Goal: Task Accomplishment & Management: Manage account settings

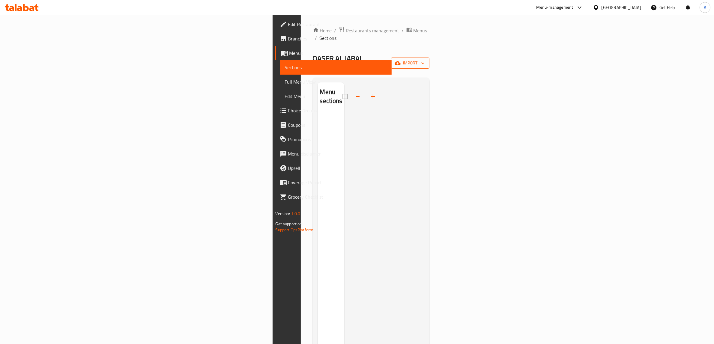
click at [425, 59] on span "import" at bounding box center [410, 62] width 29 height 7
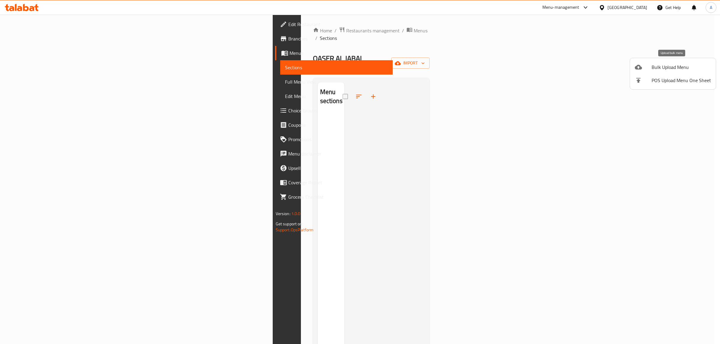
click at [660, 67] on span "Bulk Upload Menu" at bounding box center [680, 67] width 59 height 7
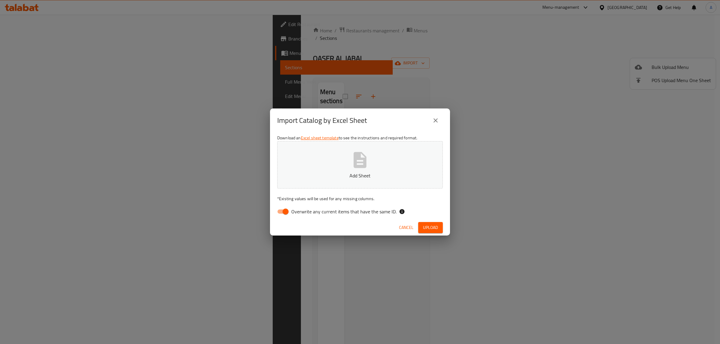
click at [306, 215] on span "Overwrite any current items that have the same ID." at bounding box center [343, 211] width 105 height 7
click at [303, 215] on input "Overwrite any current items that have the same ID." at bounding box center [285, 211] width 34 height 11
checkbox input "false"
click at [325, 174] on p "Add Sheet" at bounding box center [359, 175] width 147 height 7
click at [423, 229] on span "Upload" at bounding box center [430, 227] width 15 height 7
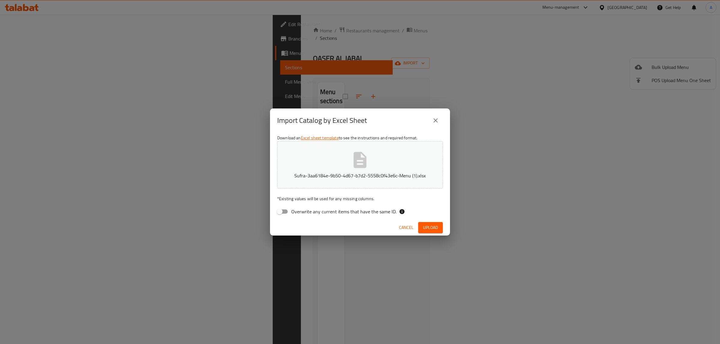
click at [423, 229] on span "Upload" at bounding box center [430, 227] width 15 height 7
click at [432, 228] on span "Upload" at bounding box center [430, 227] width 15 height 7
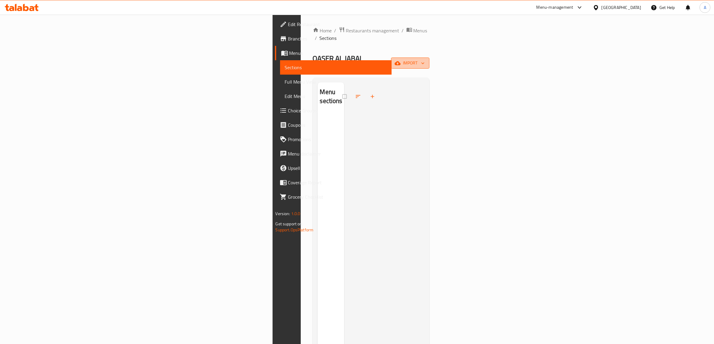
click at [425, 59] on span "import" at bounding box center [410, 62] width 29 height 7
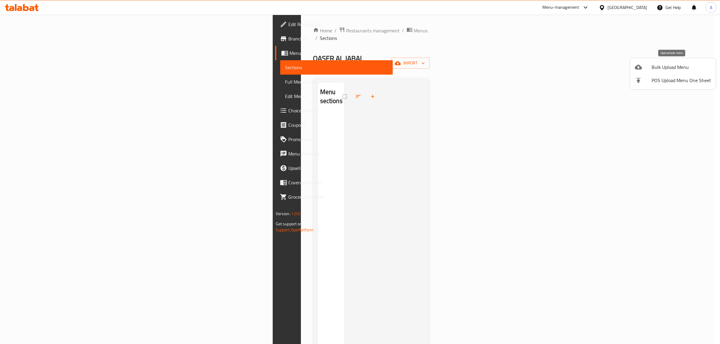
click at [657, 64] on span "Bulk Upload Menu" at bounding box center [680, 67] width 59 height 7
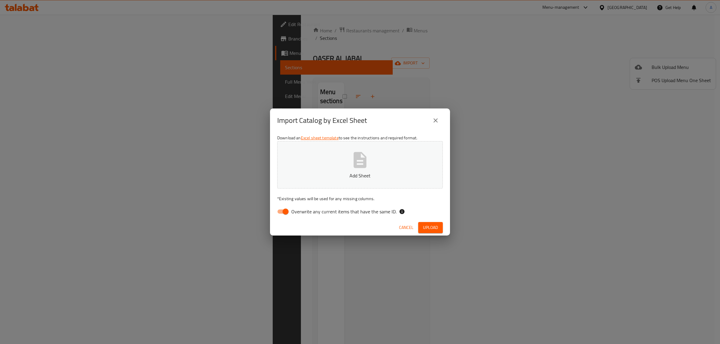
click at [329, 216] on label "Overwrite any current items that have the same ID." at bounding box center [335, 211] width 123 height 11
click at [303, 216] on input "Overwrite any current items that have the same ID." at bounding box center [285, 211] width 34 height 11
checkbox input "false"
click at [329, 172] on p "Add Sheet" at bounding box center [359, 175] width 147 height 7
click at [441, 223] on button "Upload" at bounding box center [430, 227] width 25 height 11
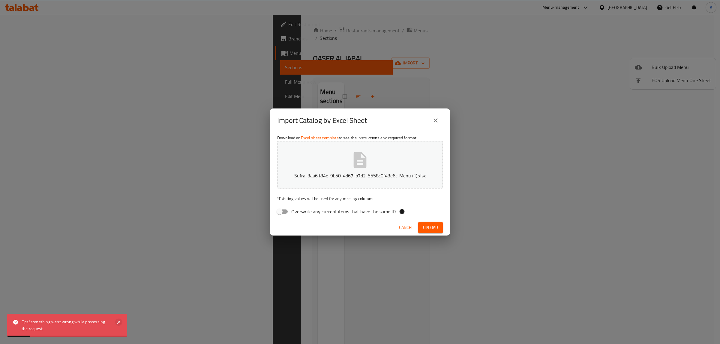
click at [118, 323] on icon at bounding box center [118, 322] width 3 height 3
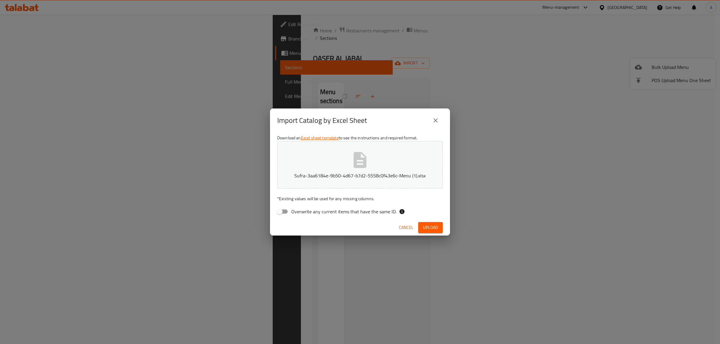
click at [315, 156] on button "Sufra-3aa6184e-9b50-4d67-b7d2-5558c0f43e6c-Menu (1).xlsx" at bounding box center [359, 164] width 165 height 47
click at [427, 230] on span "Upload" at bounding box center [430, 227] width 15 height 7
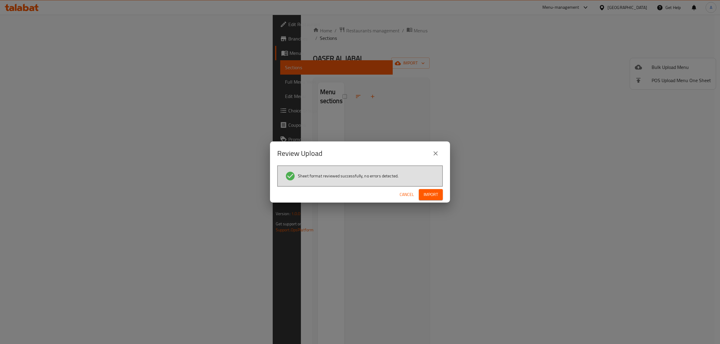
click at [431, 197] on span "Import" at bounding box center [430, 194] width 14 height 7
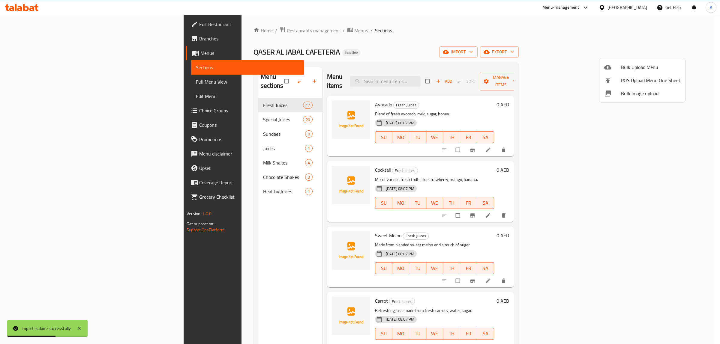
click at [218, 248] on div at bounding box center [360, 172] width 720 height 344
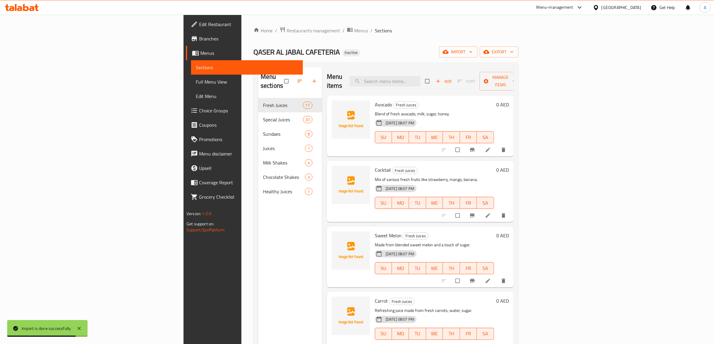
click at [258, 212] on div "Menu sections Fresh Juices 17 Special Juices 20 Sundaes 8 Juices 1 Milk Shakes …" at bounding box center [290, 239] width 64 height 344
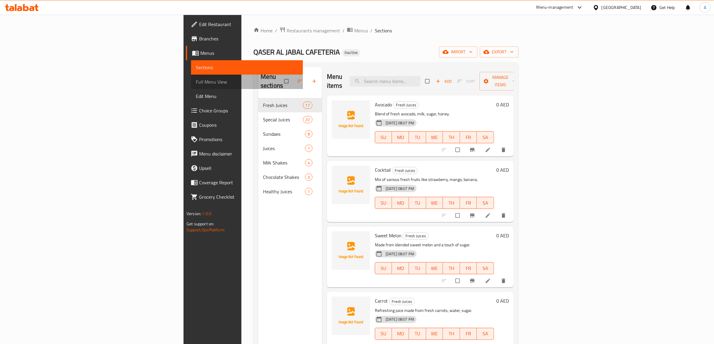
click at [196, 82] on span "Full Menu View" at bounding box center [247, 81] width 102 height 7
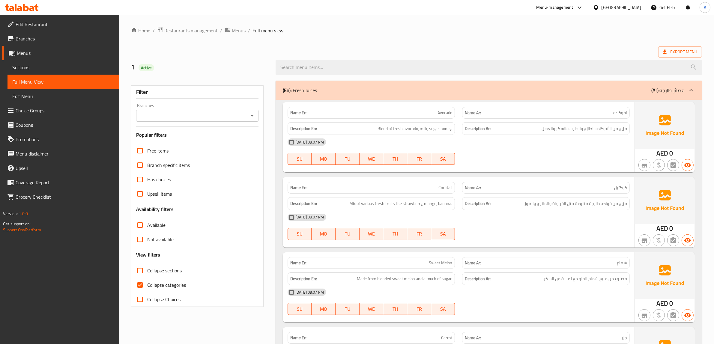
click at [153, 280] on label "Collapse categories" at bounding box center [159, 285] width 53 height 14
click at [147, 280] on input "Collapse categories" at bounding box center [140, 285] width 14 height 14
checkbox input "false"
click at [389, 54] on div "1 Active" at bounding box center [416, 67] width 578 height 27
click at [473, 29] on ol "Home / Restaurants management / Menus / Full menu view" at bounding box center [416, 31] width 571 height 8
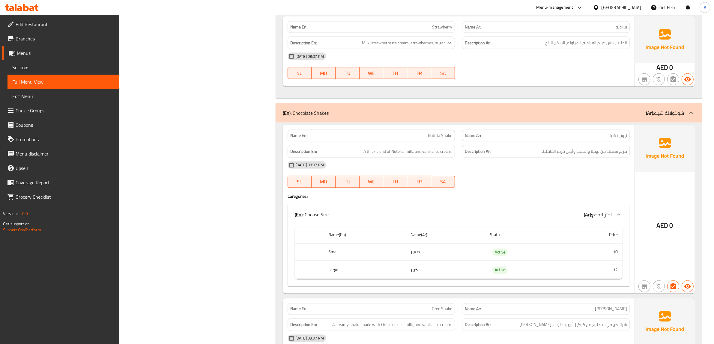
scroll to position [6896, 0]
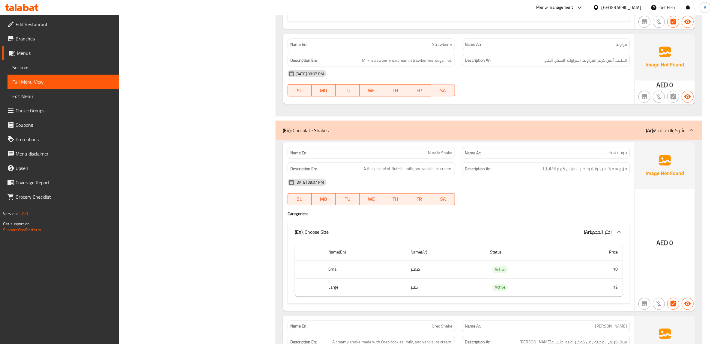
copy span "Strawberry"
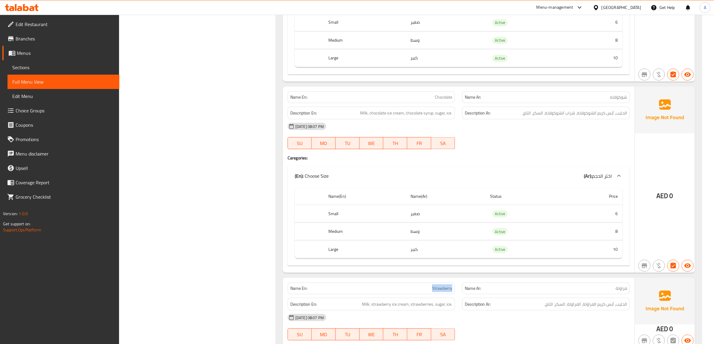
scroll to position [6746, 0]
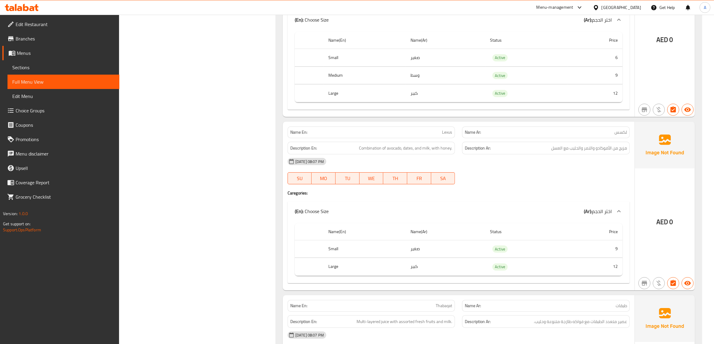
scroll to position [0, 0]
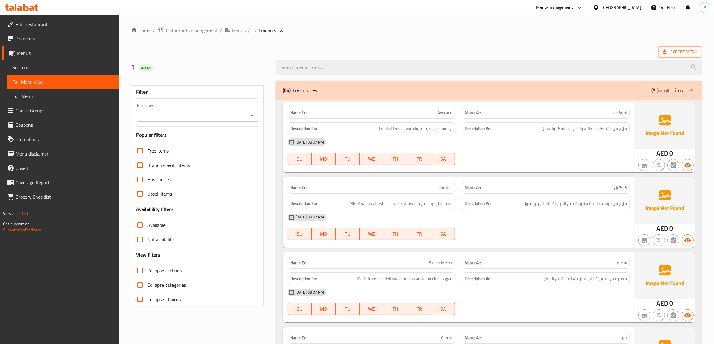
click at [56, 65] on span "Sections" at bounding box center [63, 67] width 102 height 7
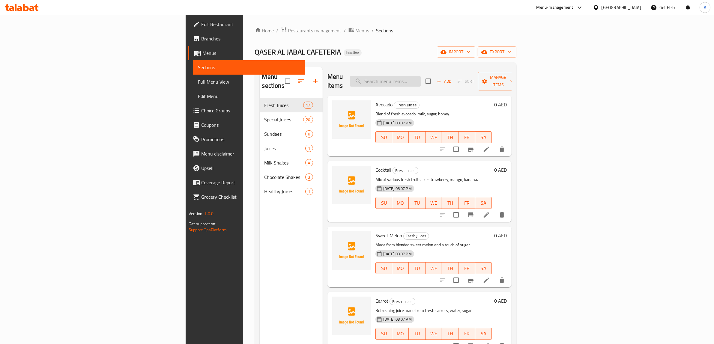
click at [421, 77] on input "search" at bounding box center [385, 81] width 71 height 10
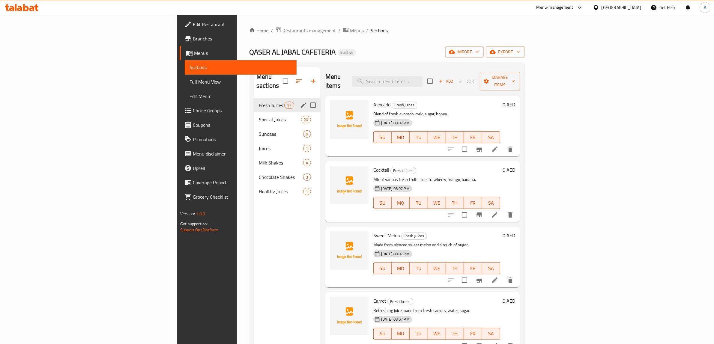
click at [259, 102] on span "Fresh Juices" at bounding box center [271, 105] width 25 height 7
click at [307, 99] on input "Menu sections" at bounding box center [313, 105] width 13 height 13
checkbox input "true"
click at [291, 78] on icon "button" at bounding box center [294, 81] width 7 height 7
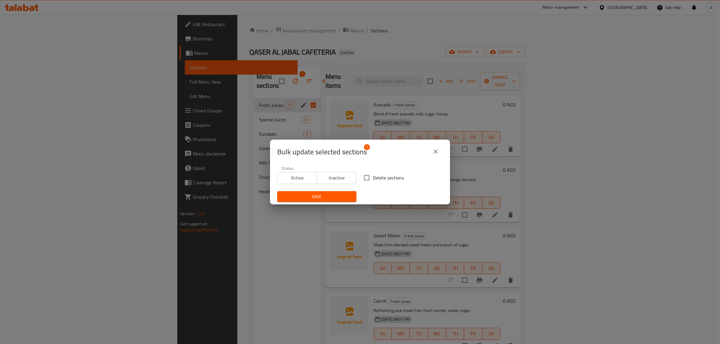
click at [369, 174] on input "Delete sections" at bounding box center [366, 177] width 13 height 13
checkbox input "true"
click at [332, 194] on span "Save" at bounding box center [317, 196] width 70 height 7
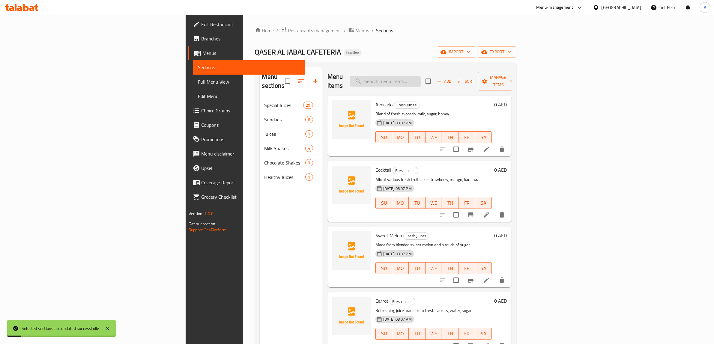
click at [421, 78] on input "search" at bounding box center [385, 81] width 71 height 10
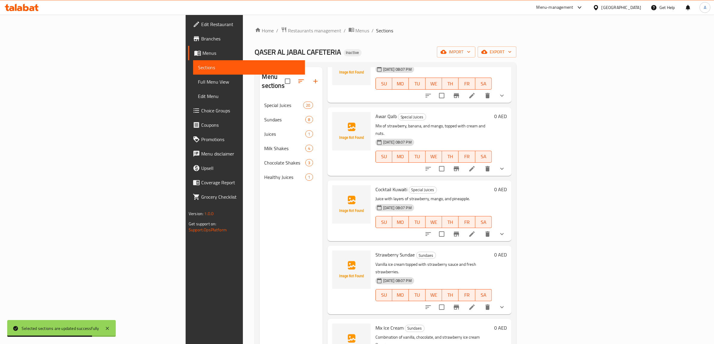
scroll to position [325, 0]
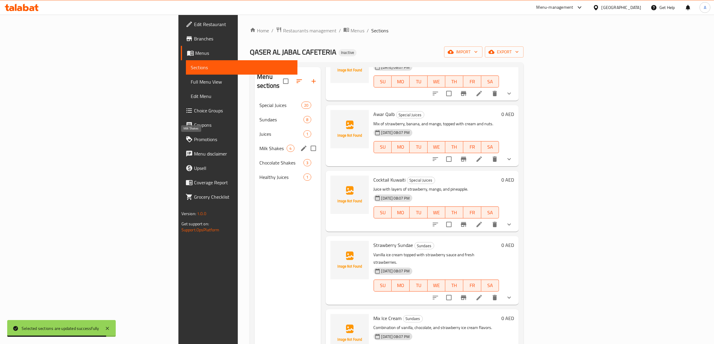
type input "strawber"
click at [259, 145] on span "Milk Shakes" at bounding box center [272, 148] width 27 height 7
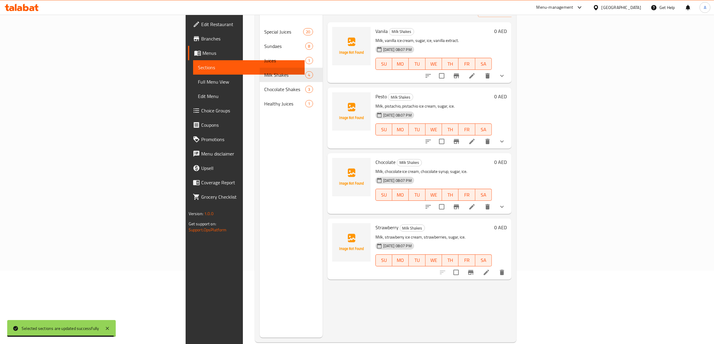
scroll to position [84, 0]
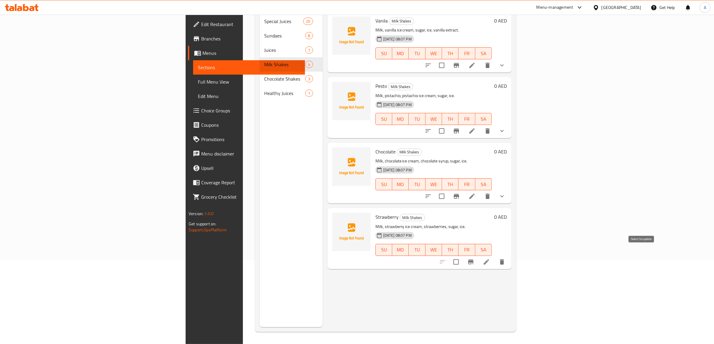
click at [462, 256] on input "checkbox" at bounding box center [456, 262] width 13 height 13
checkbox input "true"
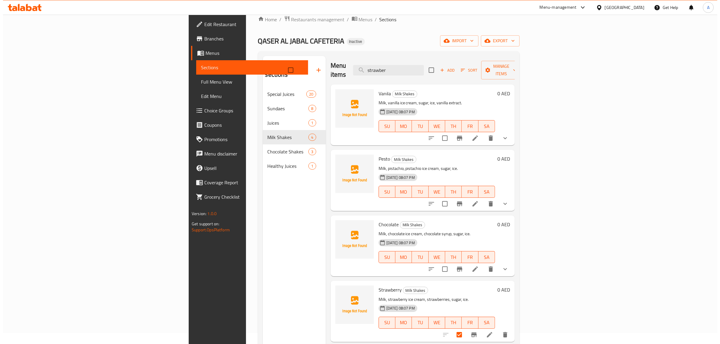
scroll to position [0, 0]
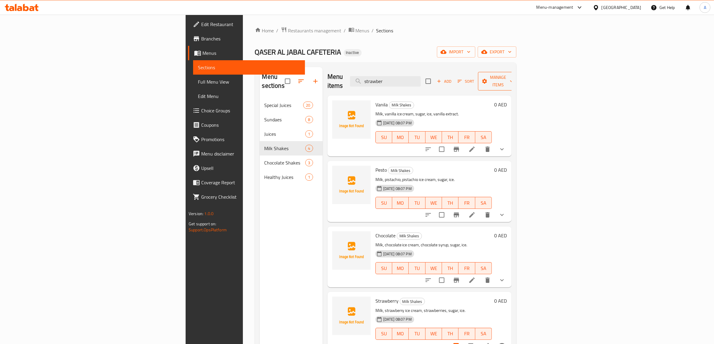
click at [487, 78] on icon "button" at bounding box center [484, 81] width 6 height 6
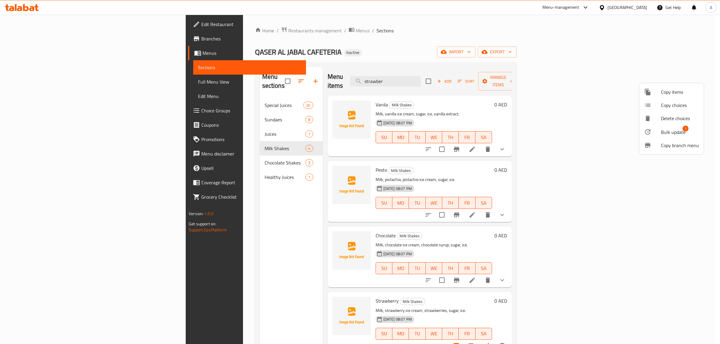
click at [679, 104] on span "Copy choices" at bounding box center [679, 105] width 38 height 7
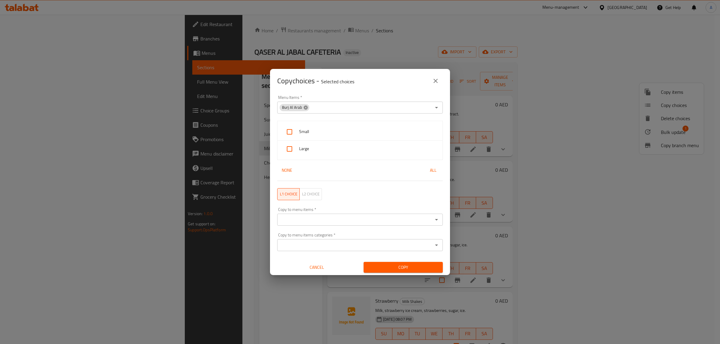
click at [305, 108] on icon at bounding box center [305, 107] width 5 height 5
click at [322, 106] on input "Menu Items   *" at bounding box center [355, 107] width 152 height 8
click at [341, 108] on input "Menu Items   *" at bounding box center [355, 107] width 152 height 8
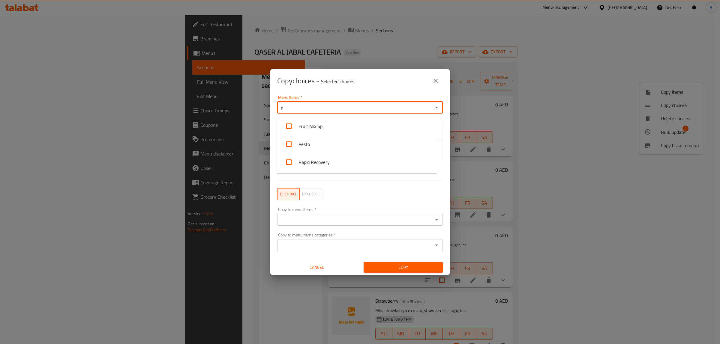
type input "pe"
click at [314, 124] on li "Pesto" at bounding box center [357, 126] width 160 height 18
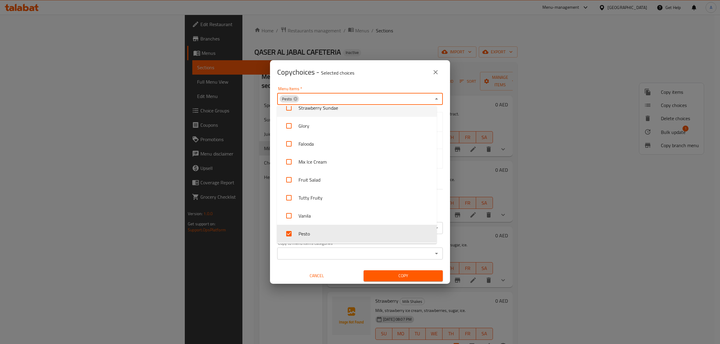
click at [329, 76] on p "Selected choices" at bounding box center [337, 72] width 33 height 7
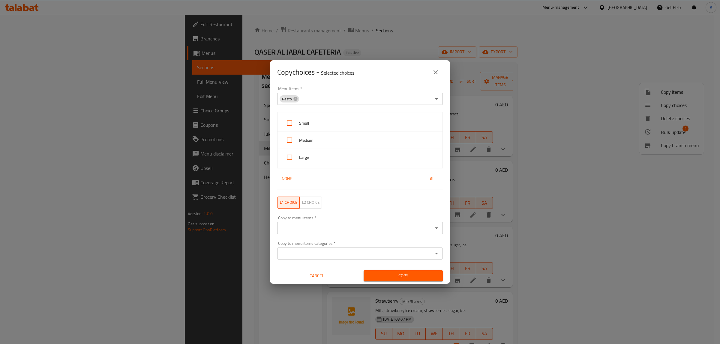
click at [301, 122] on span "Small" at bounding box center [368, 123] width 139 height 7
checkbox input "true"
click at [297, 139] on div at bounding box center [290, 140] width 17 height 14
checkbox input "true"
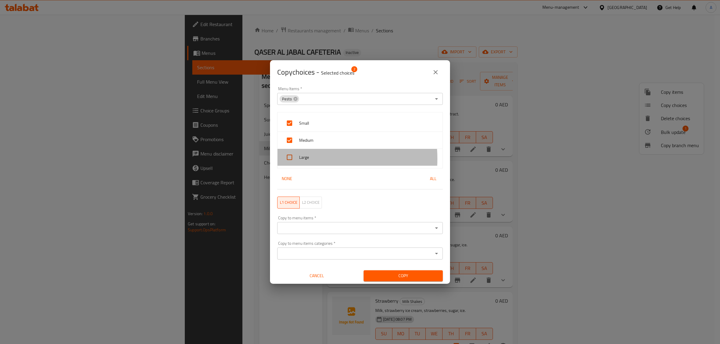
click at [300, 159] on span "Large" at bounding box center [368, 157] width 139 height 7
checkbox input "true"
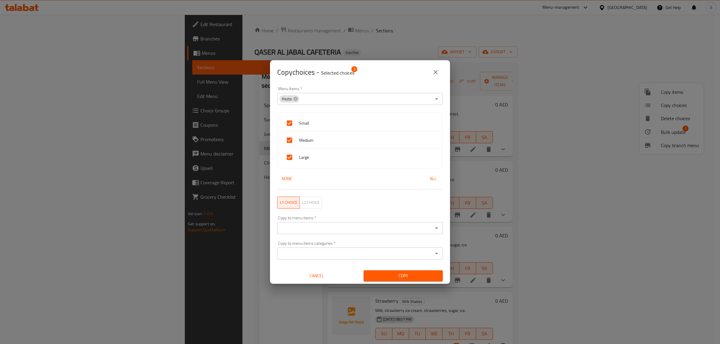
click at [341, 228] on input "Copy to menu items   *" at bounding box center [355, 228] width 152 height 8
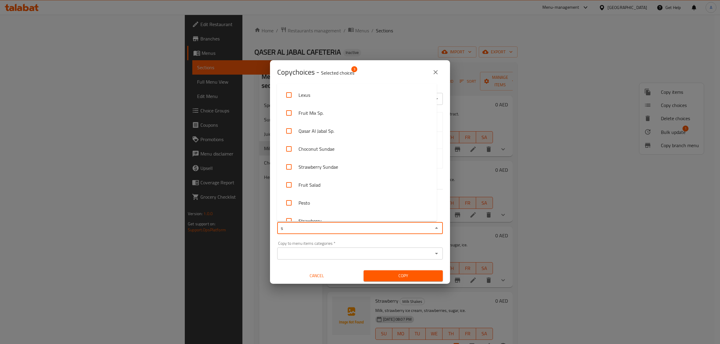
type input "st"
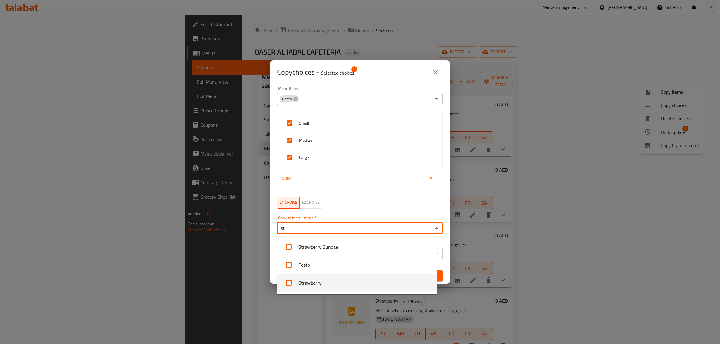
click at [325, 281] on li "Strawberry" at bounding box center [357, 283] width 160 height 18
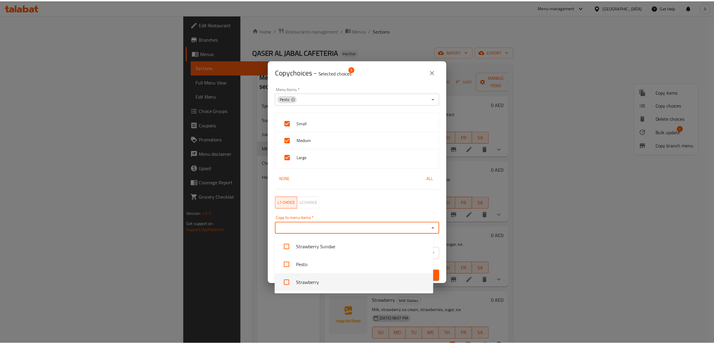
scroll to position [459, 0]
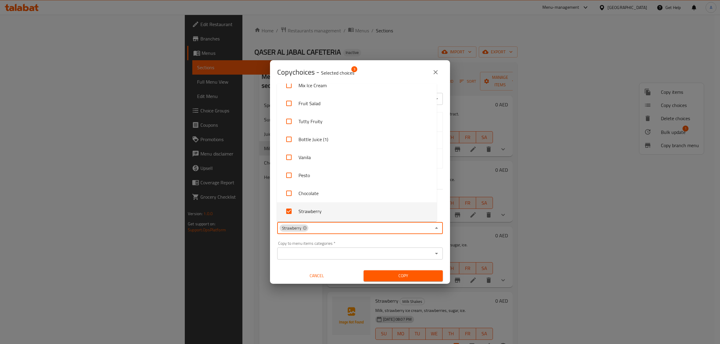
click at [349, 241] on div "Copy to menu items categories   * Copy to menu items categories *" at bounding box center [359, 250] width 165 height 18
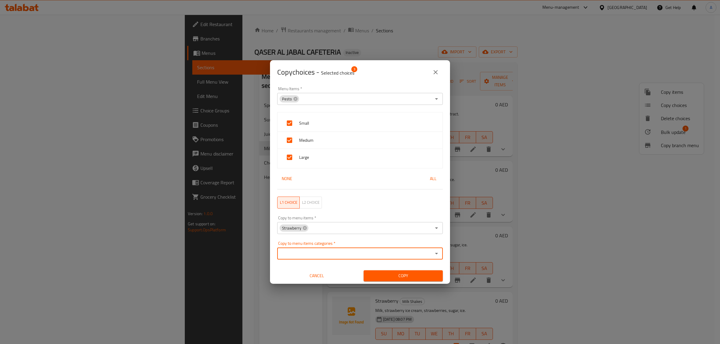
click at [399, 272] on span "Copy" at bounding box center [403, 275] width 70 height 7
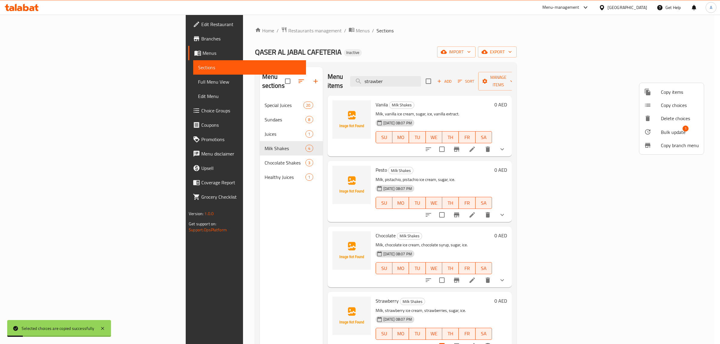
click at [433, 148] on div at bounding box center [360, 172] width 720 height 344
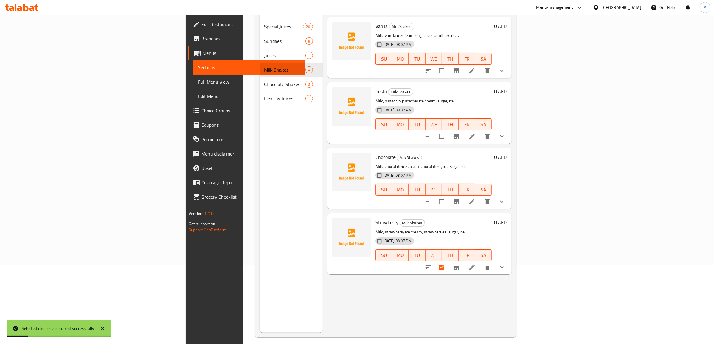
scroll to position [84, 0]
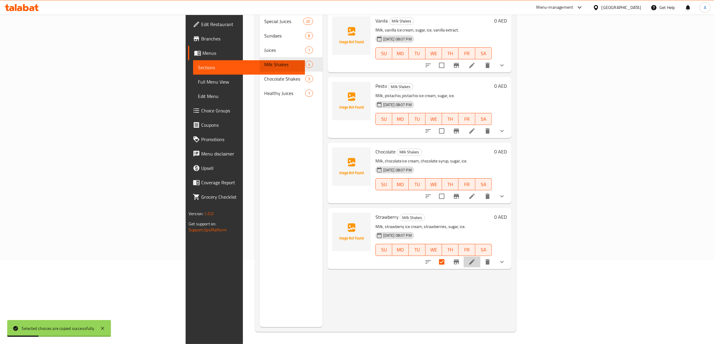
click at [475, 258] on icon at bounding box center [471, 261] width 7 height 7
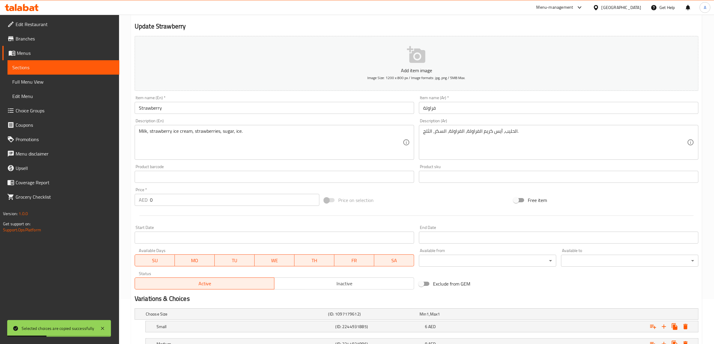
scroll to position [110, 0]
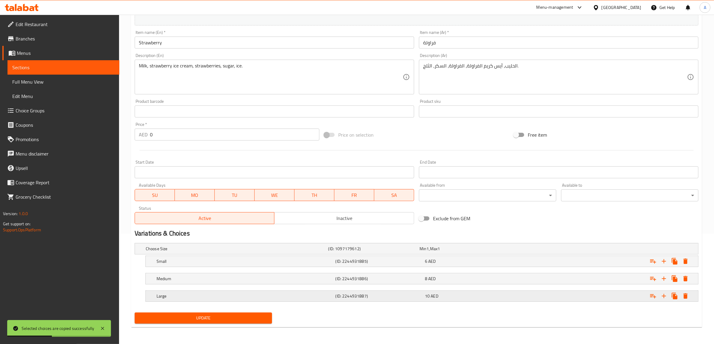
click at [349, 253] on div "(ID: 2244931887)" at bounding box center [372, 249] width 91 height 8
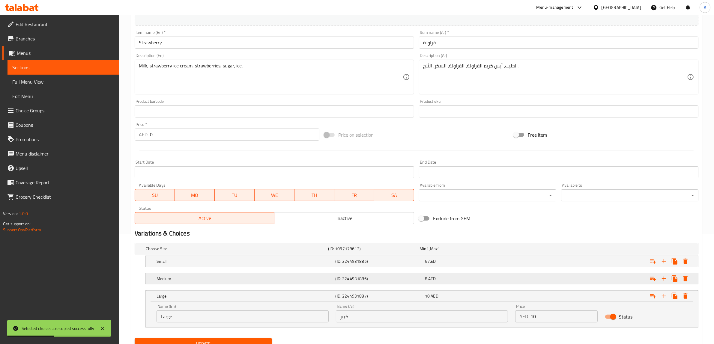
click at [368, 252] on h5 "(ID: 2244931886)" at bounding box center [372, 249] width 89 height 6
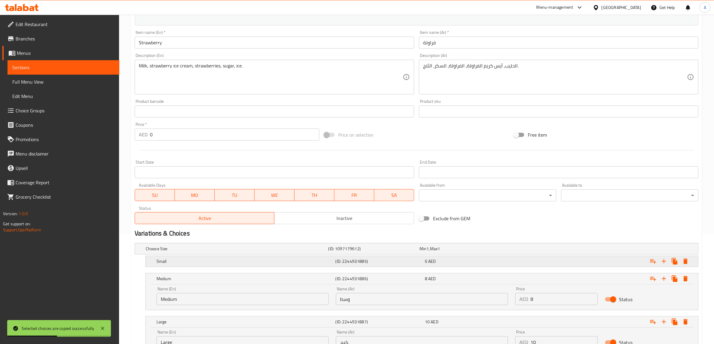
click at [366, 252] on h5 "(ID: 2244931885)" at bounding box center [372, 249] width 89 height 6
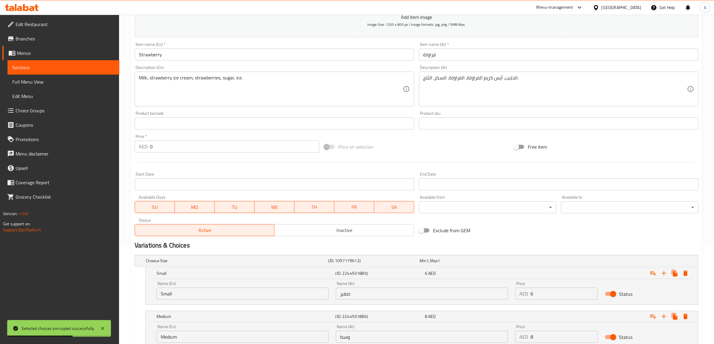
scroll to position [0, 0]
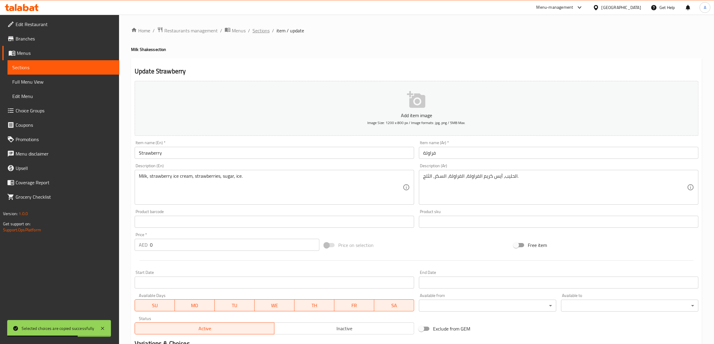
click at [259, 31] on span "Sections" at bounding box center [260, 30] width 17 height 7
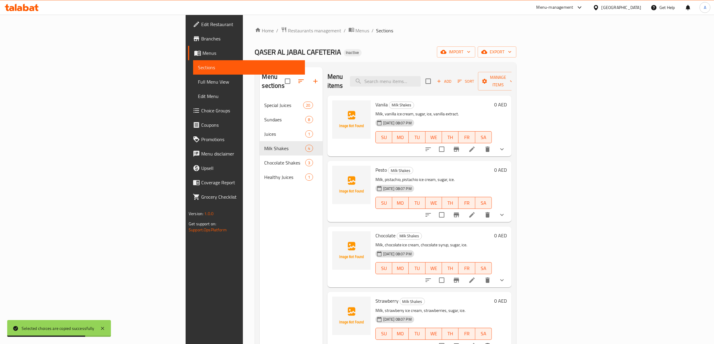
click at [260, 231] on div "Menu sections Special Juices 20 Sundaes 8 Juices 1 Milk Shakes 4 Chocolate Shak…" at bounding box center [291, 239] width 63 height 344
click at [198, 83] on span "Full Menu View" at bounding box center [249, 81] width 102 height 7
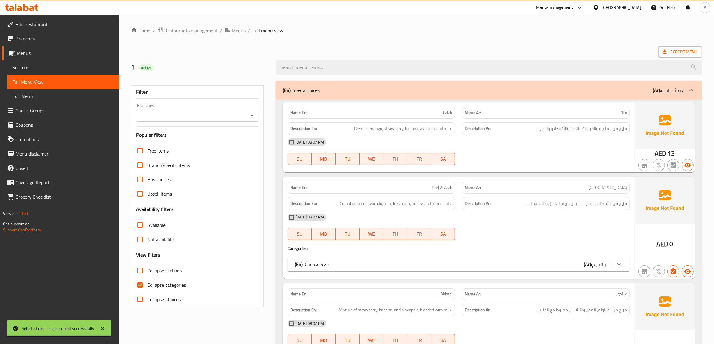
click at [158, 290] on label "Collapse categories" at bounding box center [159, 285] width 53 height 14
click at [147, 290] on input "Collapse categories" at bounding box center [140, 285] width 14 height 14
checkbox input "false"
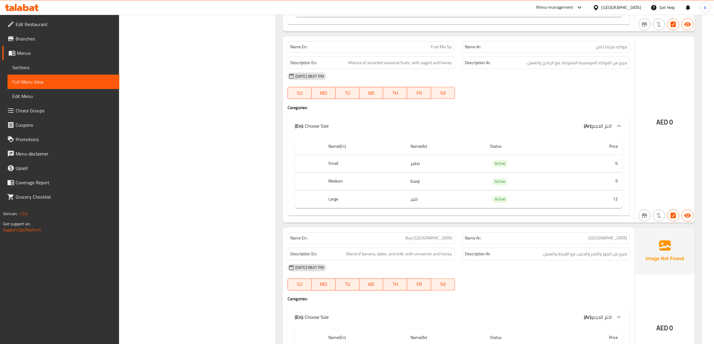
scroll to position [2061, 0]
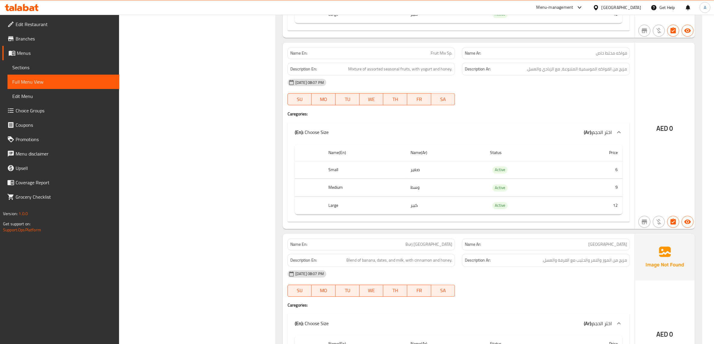
click at [439, 56] on span "Fruit Mix Sp." at bounding box center [442, 53] width 22 height 6
copy span "Fruit Mix Sp."
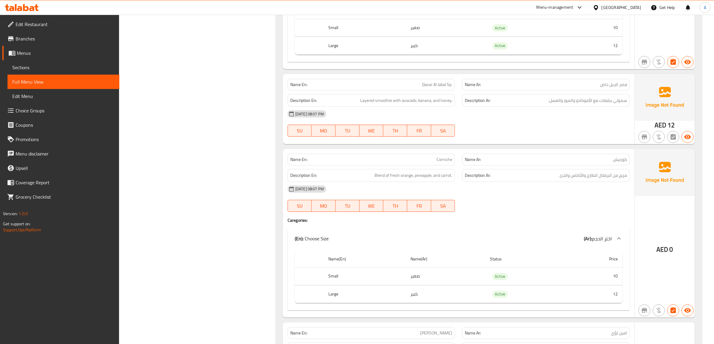
scroll to position [2923, 0]
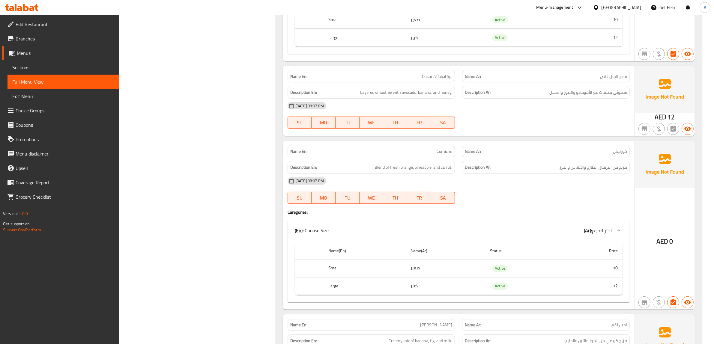
click at [433, 80] on span "Qasar Al Jabal Sp." at bounding box center [437, 76] width 30 height 6
copy span "Qasar Al Jabal Sp."
click at [231, 134] on div "Filter Branches Branches Popular filters Free items Branch specific items Has c…" at bounding box center [199, 349] width 145 height 6390
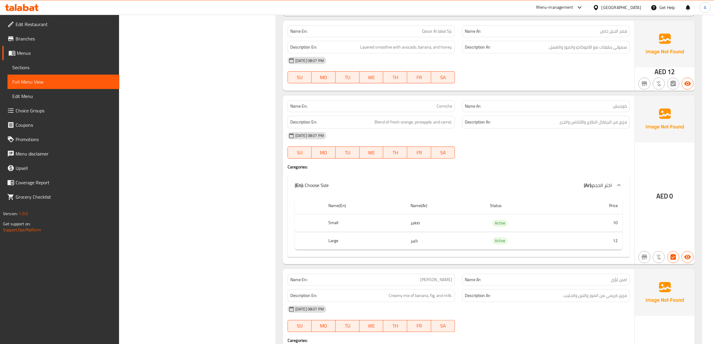
scroll to position [2998, 0]
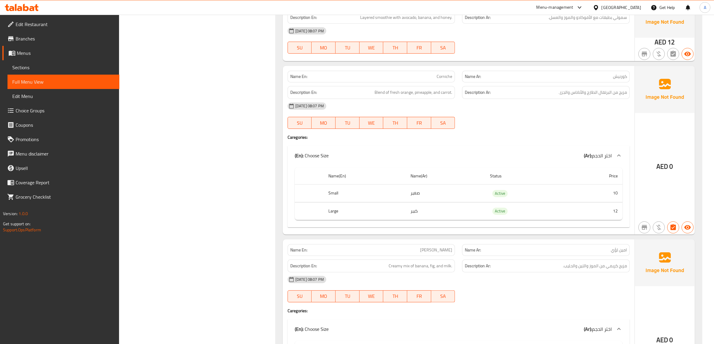
click at [437, 80] on span "Corniche" at bounding box center [445, 76] width 16 height 6
copy span "Corniche"
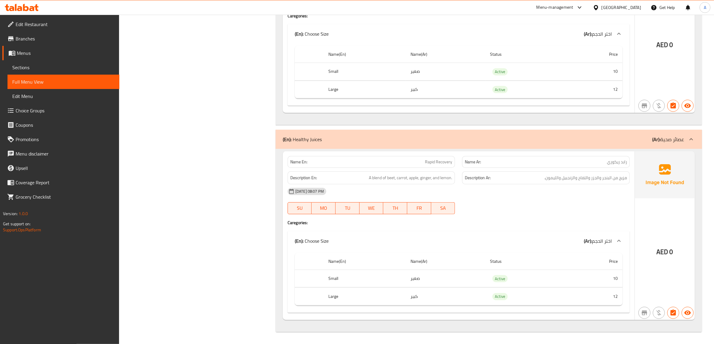
scroll to position [6165, 0]
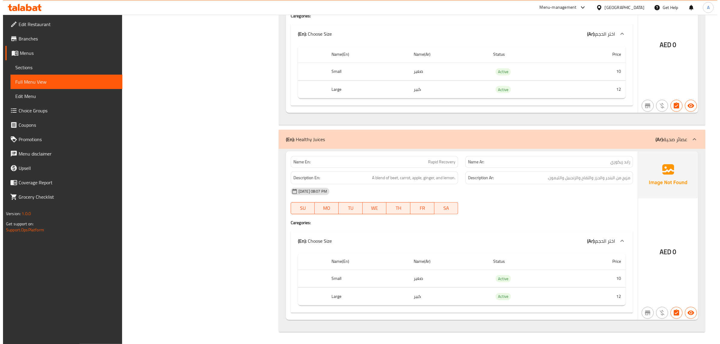
scroll to position [0, 0]
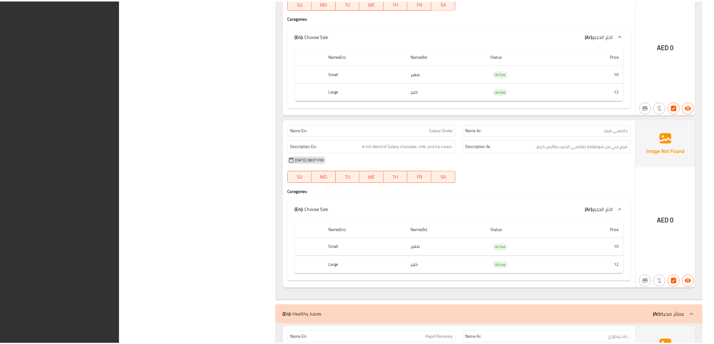
scroll to position [6165, 0]
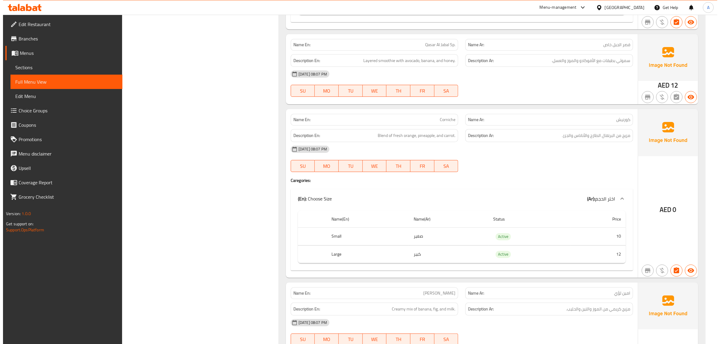
scroll to position [0, 0]
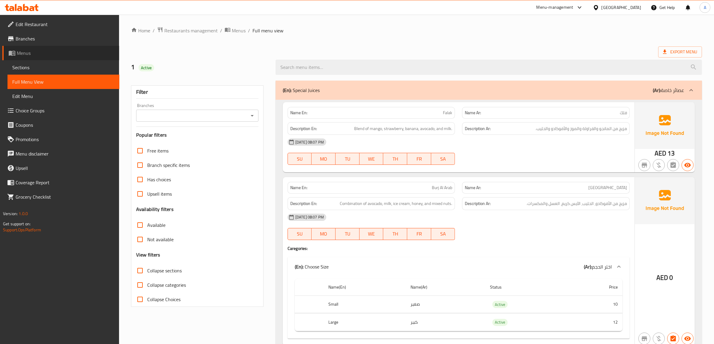
click at [31, 57] on link "Menus" at bounding box center [60, 53] width 117 height 14
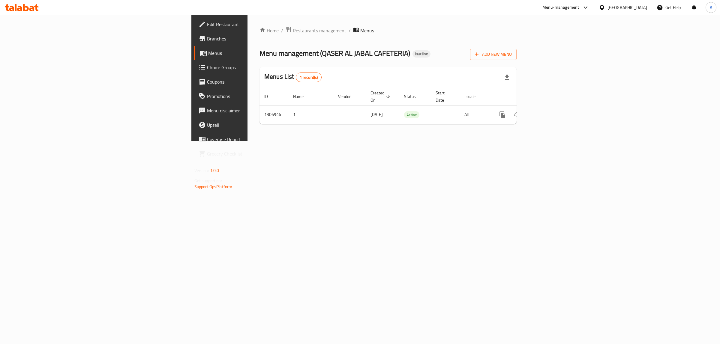
click at [276, 138] on div "Home / Restaurants management / Menus Menu management ( QASER AL JABAL CAFETERI…" at bounding box center [387, 78] width 281 height 126
click at [535, 111] on icon "enhanced table" at bounding box center [530, 114] width 7 height 7
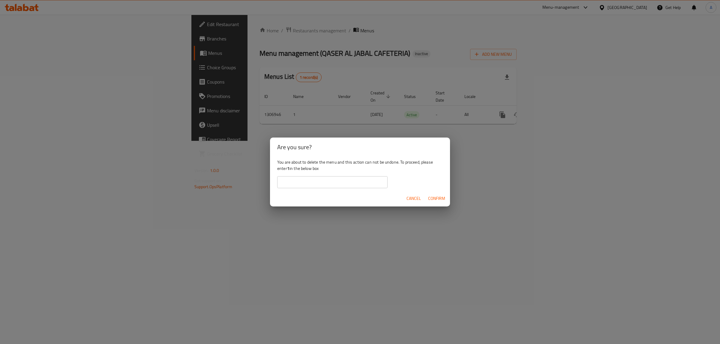
click at [301, 181] on input "text" at bounding box center [332, 182] width 110 height 12
type input "1"
click at [440, 197] on span "Confirm" at bounding box center [436, 198] width 17 height 7
